Goal: Find contact information: Find contact information

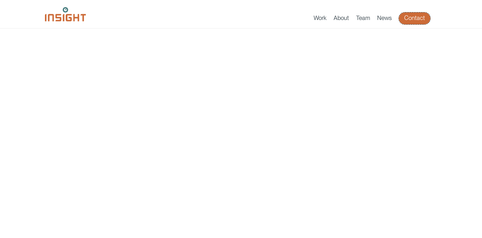
click at [412, 19] on link "Contact" at bounding box center [414, 18] width 31 height 12
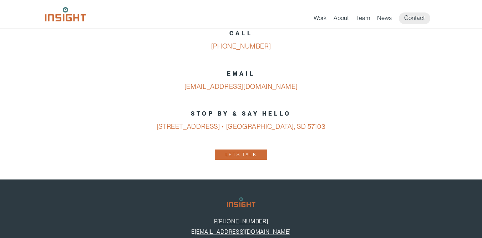
scroll to position [331, 0]
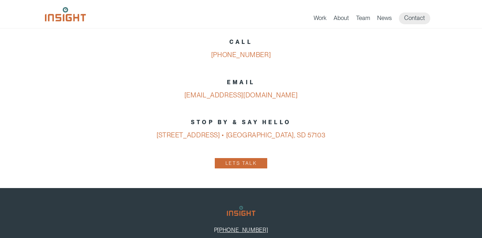
drag, startPoint x: 318, startPoint y: 135, endPoint x: 140, endPoint y: 136, distance: 177.7
click at [140, 136] on p "STOP BY & SAY HELLO [STREET_ADDRESS] • [GEOGRAPHIC_DATA], SD 57103" at bounding box center [241, 129] width 371 height 26
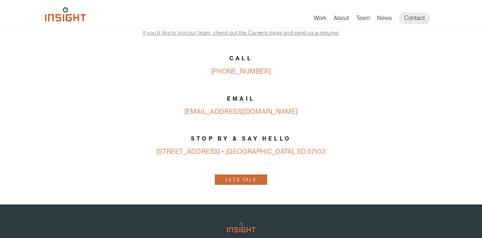
scroll to position [312, 0]
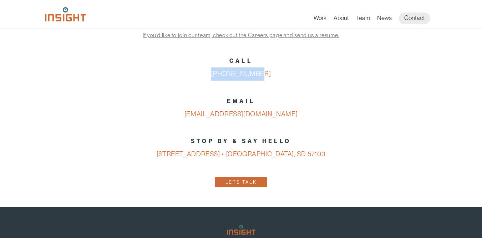
drag, startPoint x: 270, startPoint y: 72, endPoint x: 191, endPoint y: 74, distance: 79.2
click at [191, 74] on p "CALL [PHONE_NUMBER]" at bounding box center [241, 68] width 371 height 26
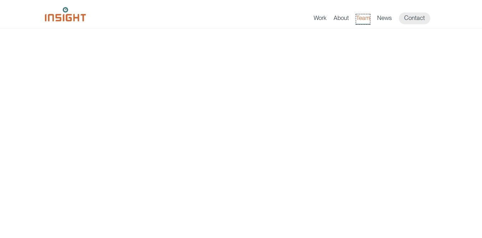
click at [362, 16] on link "Team" at bounding box center [363, 19] width 14 height 10
click at [361, 19] on link "Team" at bounding box center [363, 19] width 14 height 10
click at [366, 17] on link "Team" at bounding box center [363, 19] width 14 height 10
click at [367, 17] on link "Team" at bounding box center [363, 19] width 14 height 10
click at [63, 15] on img at bounding box center [65, 14] width 41 height 14
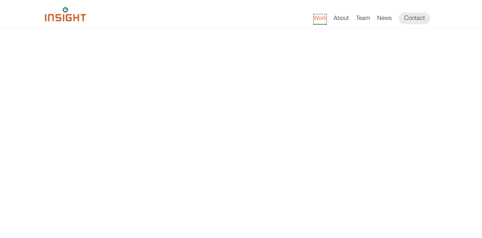
click at [320, 20] on link "Work" at bounding box center [320, 19] width 13 height 10
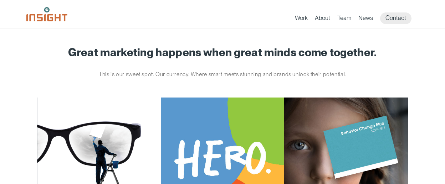
click at [259, 8] on div "Work About Branding Creative Services Digital & Social Media Media Production W…" at bounding box center [222, 15] width 392 height 17
click at [347, 18] on link "Team" at bounding box center [344, 19] width 14 height 10
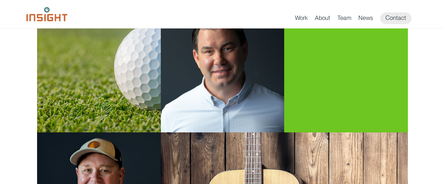
scroll to position [254, 0]
